Goal: Complete application form

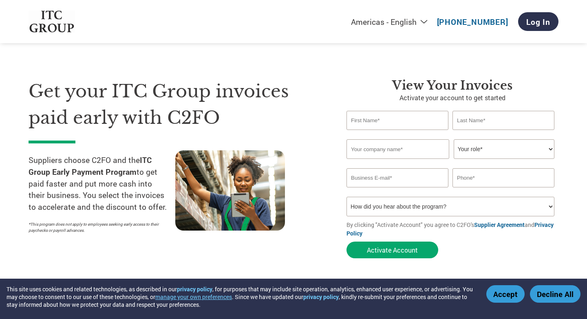
click at [395, 125] on input "text" at bounding box center [397, 120] width 102 height 19
type input "[PERSON_NAME]"
type input "[EMAIL_ADDRESS][DOMAIN_NAME]"
type input "[PHONE_NUMBER]"
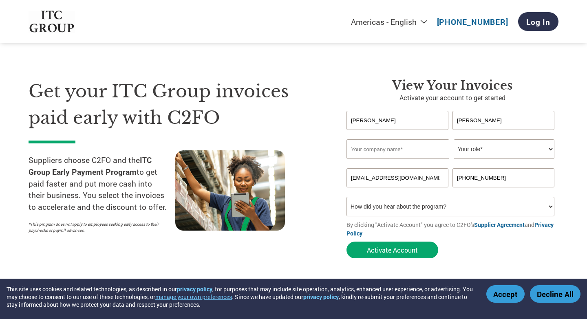
click at [413, 152] on input "text" at bounding box center [397, 149] width 103 height 20
type input "aarvi creations"
click at [508, 152] on select "Your role* CFO Controller Credit Manager Finance Director Treasurer CEO Preside…" at bounding box center [503, 149] width 101 height 20
select select "OWNER_FOUNDER"
click at [532, 208] on select "How did you hear about the program? Received a letter Email Social Media Online…" at bounding box center [450, 207] width 208 height 20
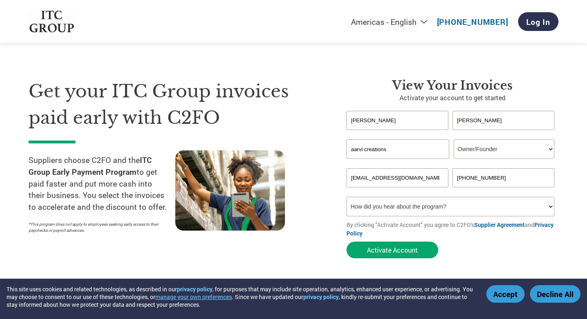
select select "Email"
click at [406, 253] on button "Activate Account" at bounding box center [392, 250] width 92 height 17
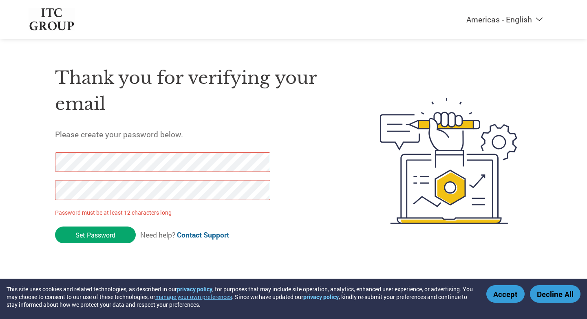
drag, startPoint x: 111, startPoint y: 229, endPoint x: 38, endPoint y: 191, distance: 82.0
click at [38, 191] on div "Thank you for verifying your email Please create your password below. Password …" at bounding box center [294, 161] width 530 height 216
click at [49, 158] on div "Thank you for verifying your email Please create your password below. Password …" at bounding box center [294, 161] width 530 height 216
click at [13, 177] on div "Americas - English Américas - Español Américas - Português Amériques - Français…" at bounding box center [293, 128] width 587 height 257
click at [76, 235] on input "Set Password" at bounding box center [95, 235] width 81 height 17
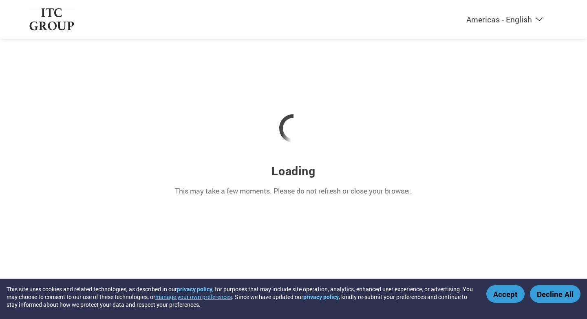
click at [505, 295] on button "Accept" at bounding box center [505, 294] width 38 height 18
